Goal: Task Accomplishment & Management: Manage account settings

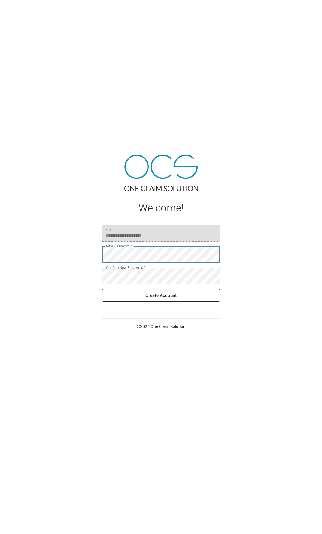
click at [159, 300] on button "Create Account" at bounding box center [161, 295] width 118 height 13
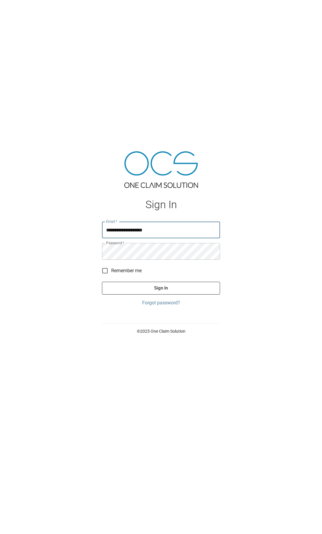
type input "**********"
click at [163, 291] on button "Sign In" at bounding box center [161, 288] width 118 height 13
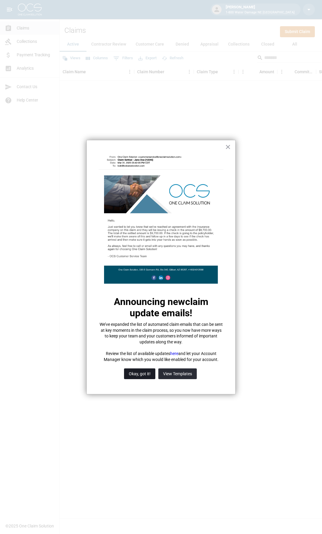
click at [140, 374] on button "Okay, got it!" at bounding box center [139, 373] width 31 height 11
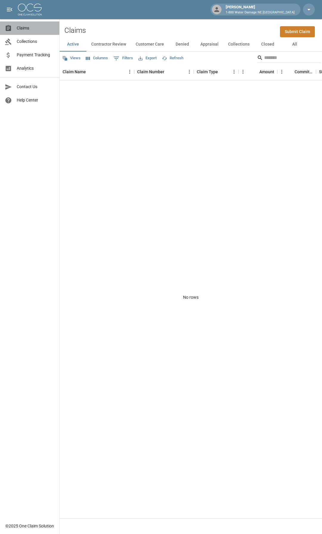
click at [24, 27] on span "Claims" at bounding box center [36, 28] width 38 height 6
click at [23, 40] on span "Collections" at bounding box center [36, 41] width 38 height 6
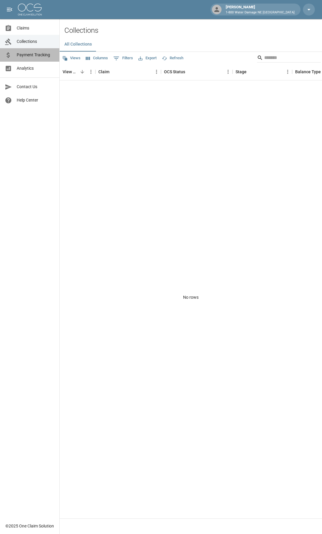
click at [25, 57] on span "Payment Tracking" at bounding box center [36, 55] width 38 height 6
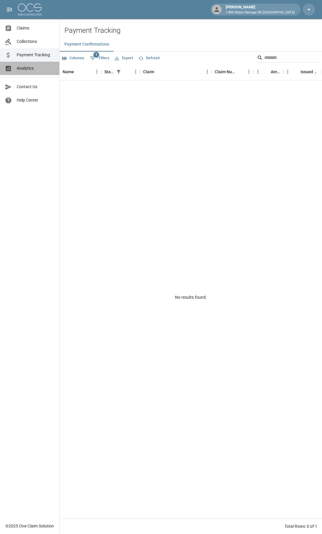
click at [25, 67] on span "Analytics" at bounding box center [36, 68] width 38 height 6
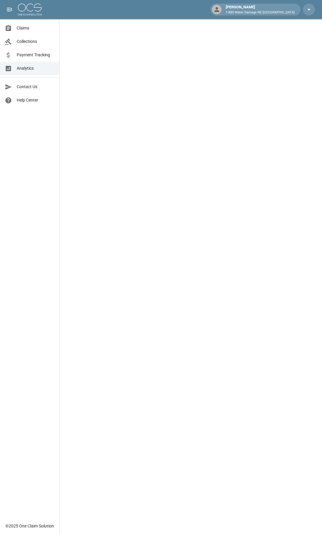
click at [24, 87] on span "Contact Us" at bounding box center [36, 87] width 38 height 6
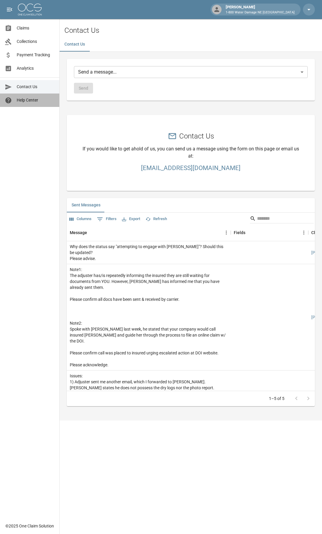
click at [25, 105] on link "Help Center" at bounding box center [29, 99] width 59 height 13
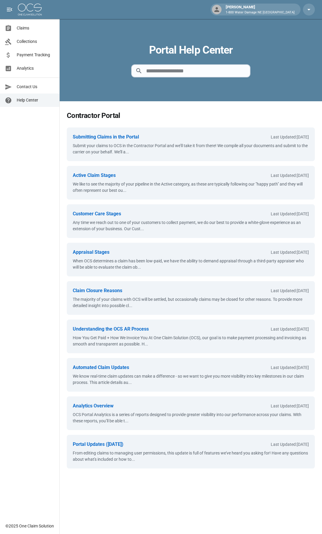
click at [26, 29] on span "Claims" at bounding box center [36, 28] width 38 height 6
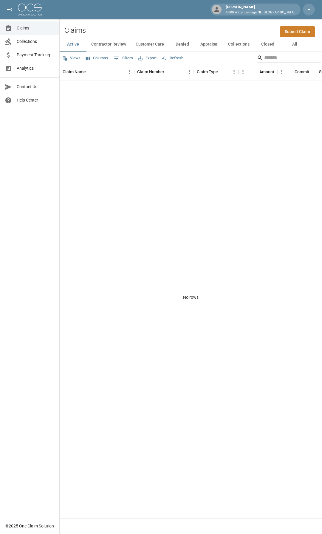
drag, startPoint x: 211, startPoint y: 45, endPoint x: 205, endPoint y: 45, distance: 5.7
click at [211, 45] on button "Appraisal" at bounding box center [209, 44] width 28 height 14
click at [181, 45] on button "Denied" at bounding box center [182, 44] width 27 height 14
click at [152, 45] on button "Customer Care" at bounding box center [150, 44] width 38 height 14
click at [242, 45] on button "Collections" at bounding box center [238, 44] width 31 height 14
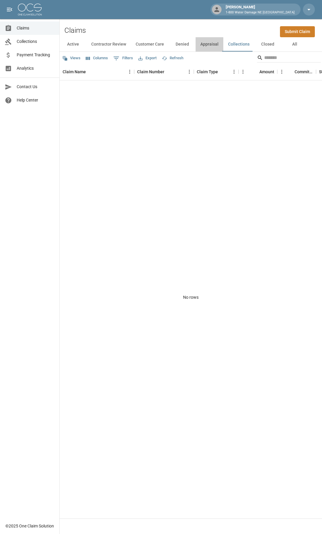
click at [204, 44] on button "Appraisal" at bounding box center [209, 44] width 28 height 14
click at [240, 45] on button "Collections" at bounding box center [238, 44] width 31 height 14
click at [264, 43] on button "Closed" at bounding box center [267, 44] width 27 height 14
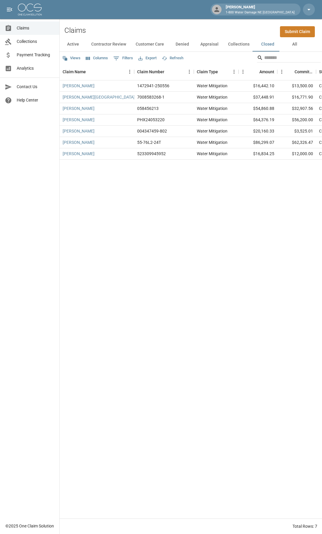
click at [239, 43] on button "Collections" at bounding box center [238, 44] width 31 height 14
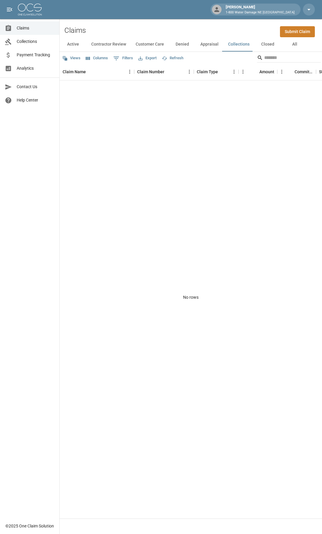
click at [207, 44] on button "Appraisal" at bounding box center [209, 44] width 28 height 14
click at [183, 44] on button "Denied" at bounding box center [182, 44] width 27 height 14
click at [149, 44] on button "Customer Care" at bounding box center [150, 44] width 38 height 14
click at [107, 45] on button "Contractor Review" at bounding box center [108, 44] width 44 height 14
click at [71, 46] on button "Active" at bounding box center [73, 44] width 27 height 14
